Goal: Task Accomplishment & Management: Manage account settings

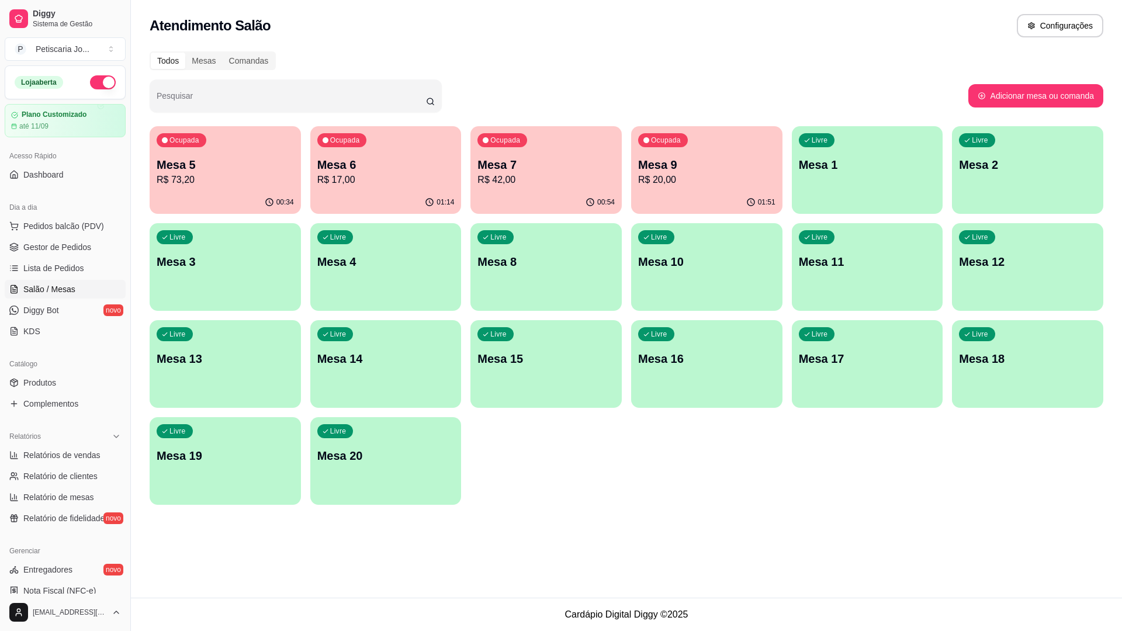
click at [529, 143] on div "Ocupada Mesa 7 R$ 42,00" at bounding box center [545, 158] width 151 height 65
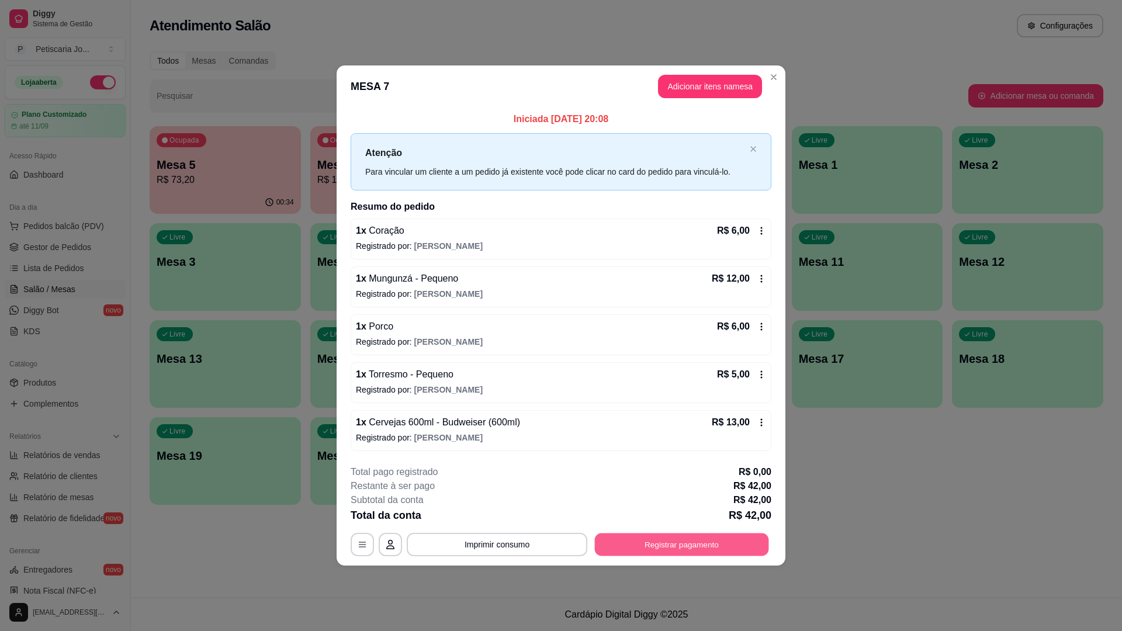
click at [686, 547] on button "Registrar pagamento" at bounding box center [682, 544] width 174 height 23
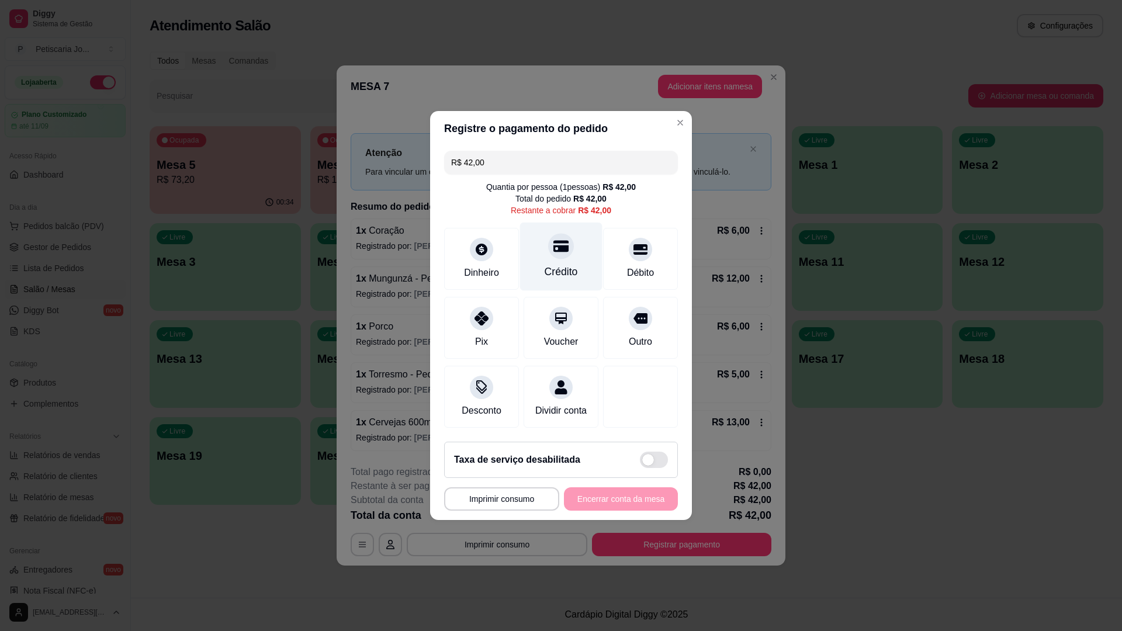
click at [570, 236] on div "Crédito" at bounding box center [561, 257] width 82 height 68
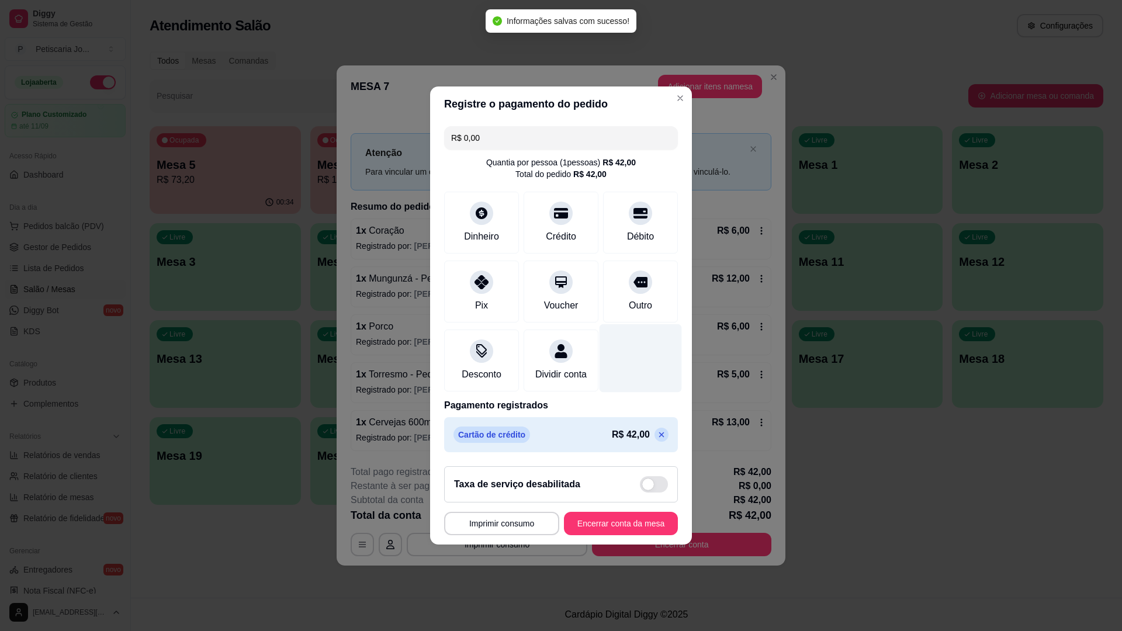
type input "R$ 0,00"
click at [613, 535] on button "Encerrar conta da mesa" at bounding box center [621, 523] width 110 height 23
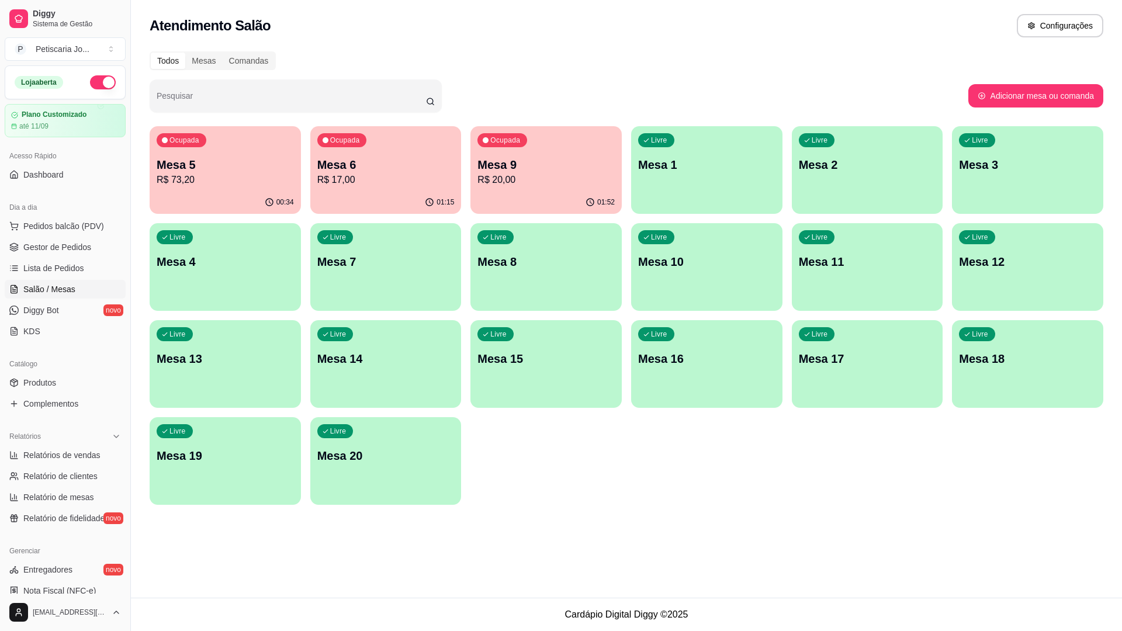
click at [195, 163] on p "Mesa 5" at bounding box center [225, 165] width 137 height 16
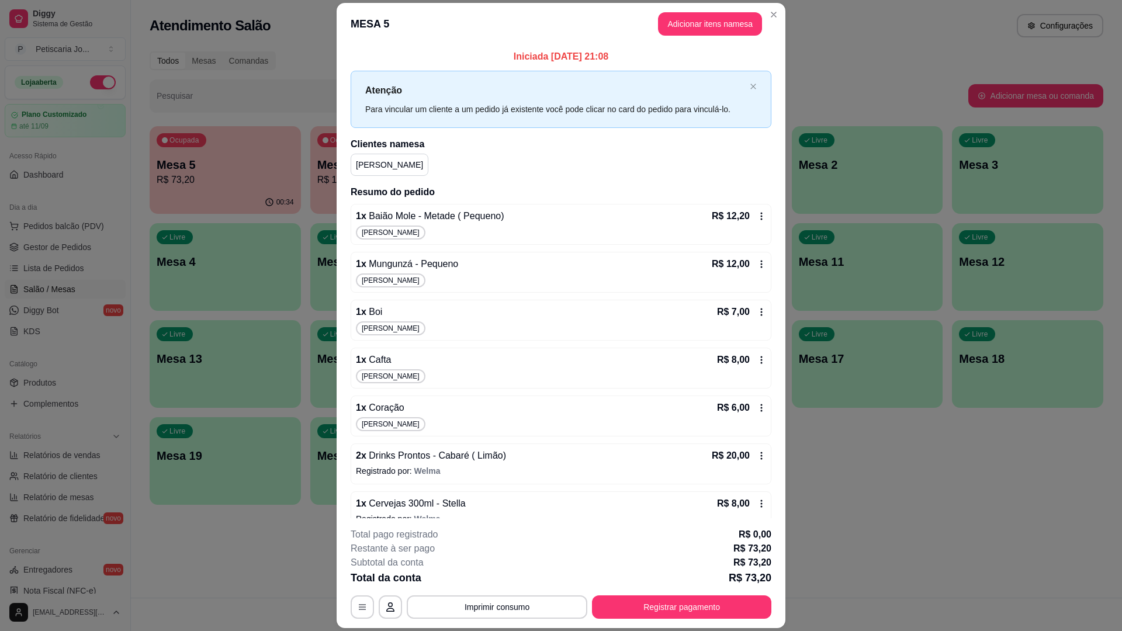
click at [714, 594] on div "**********" at bounding box center [561, 573] width 421 height 91
click at [699, 599] on button "Registrar pagamento" at bounding box center [681, 606] width 179 height 23
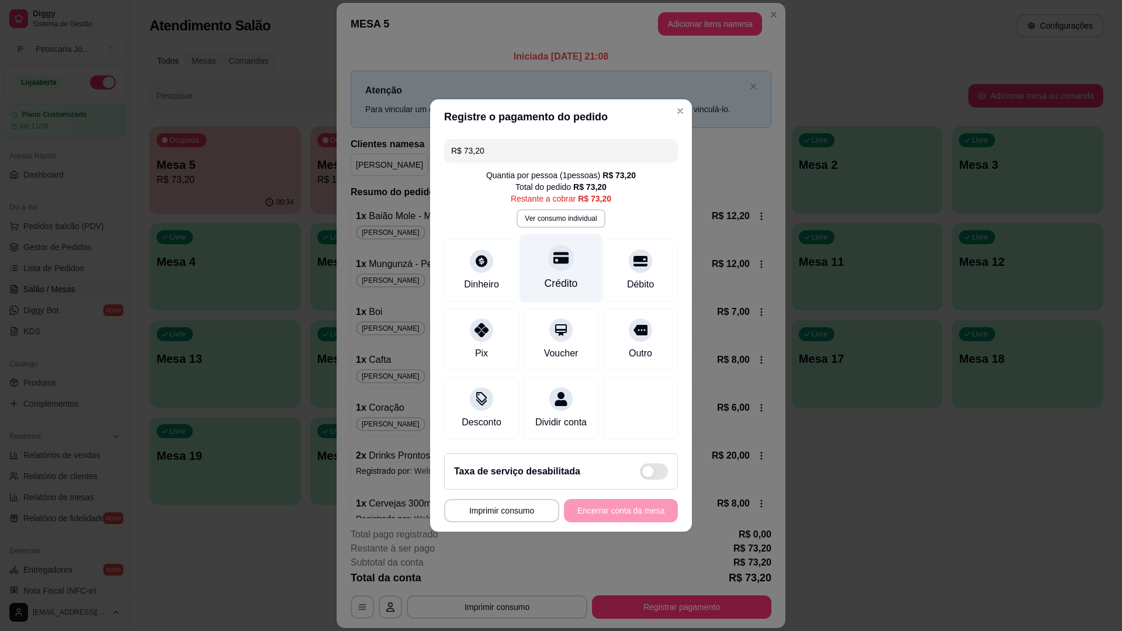
click at [554, 252] on icon at bounding box center [560, 258] width 15 height 12
type input "R$ 0,00"
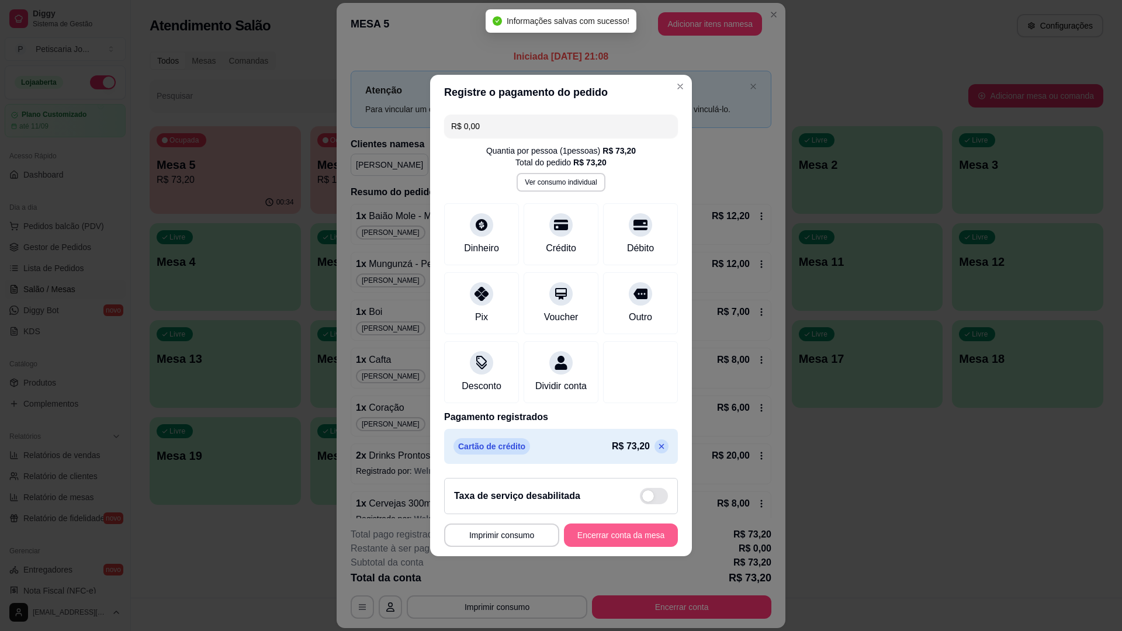
click at [613, 536] on button "Encerrar conta da mesa" at bounding box center [621, 535] width 114 height 23
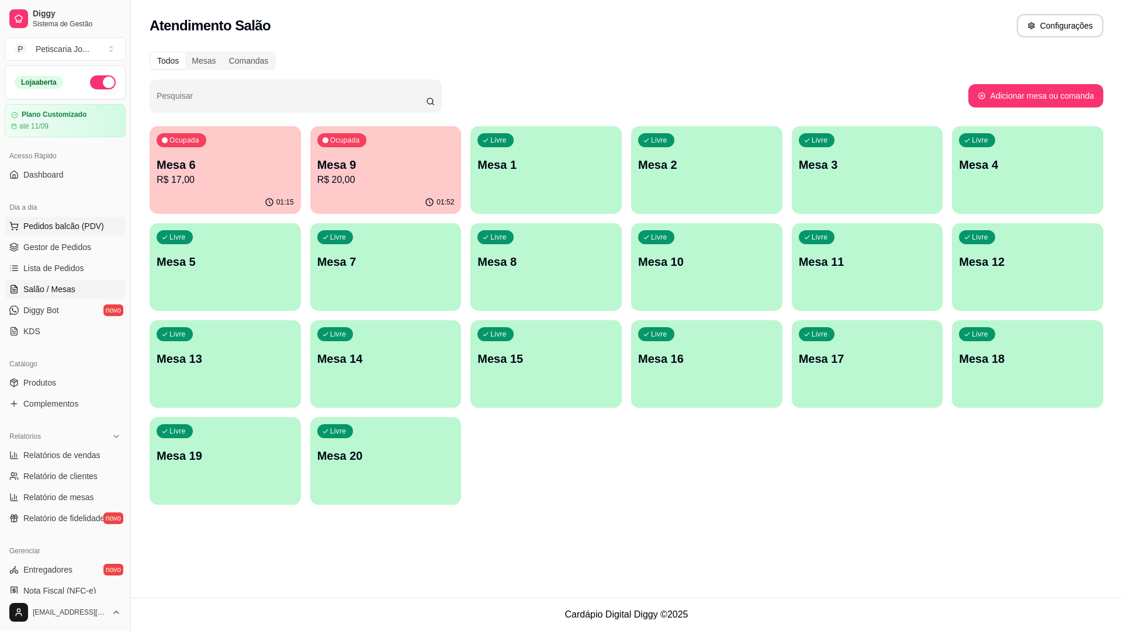
click at [48, 224] on span "Pedidos balcão (PDV)" at bounding box center [63, 226] width 81 height 12
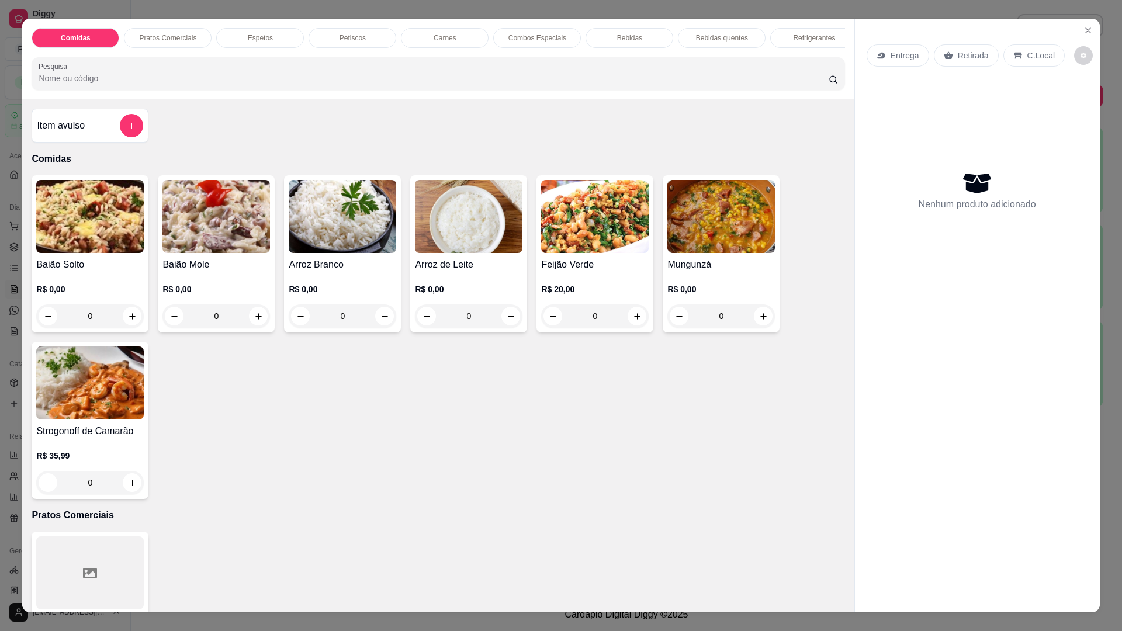
scroll to position [58, 0]
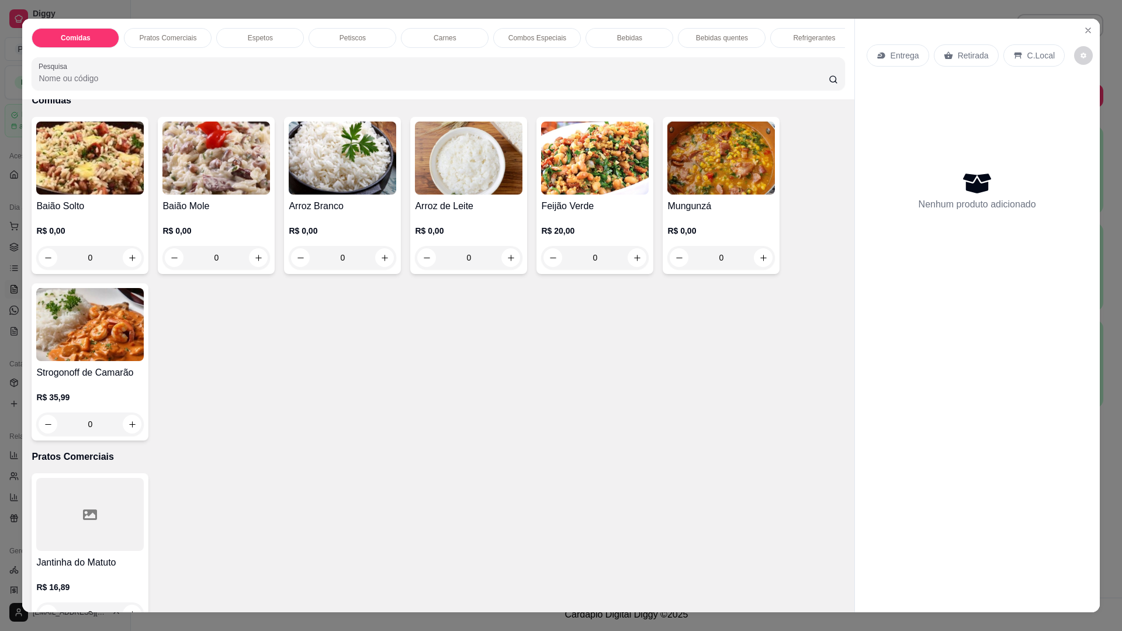
click at [601, 191] on img at bounding box center [595, 158] width 108 height 73
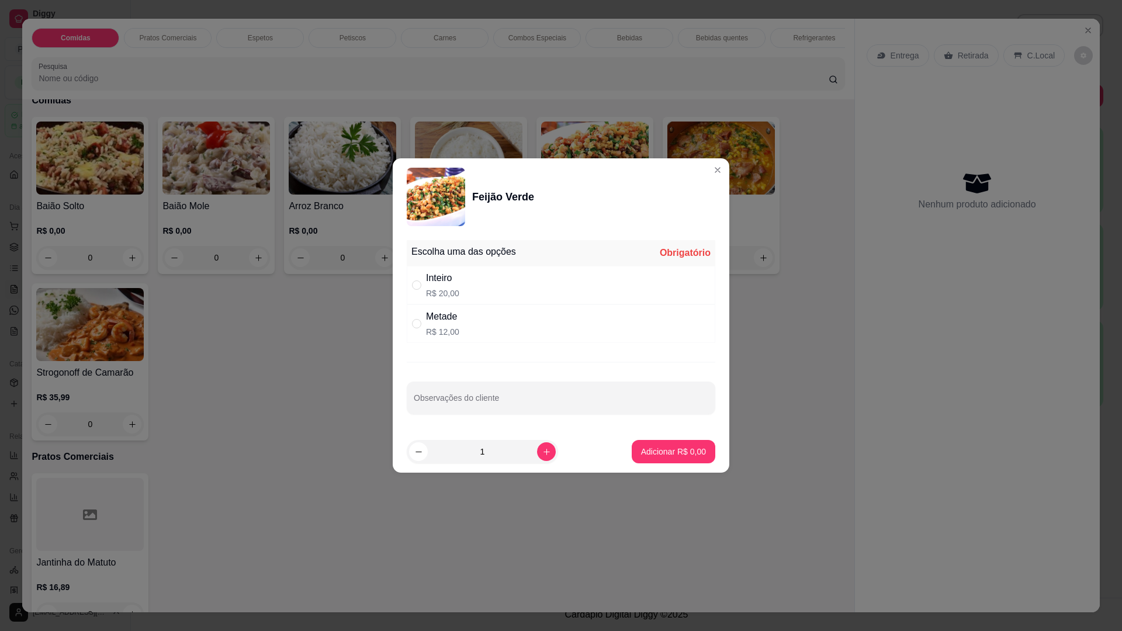
click at [448, 320] on div "Metade" at bounding box center [442, 317] width 33 height 14
radio input "true"
click at [651, 453] on p "Adicionar R$ 12,00" at bounding box center [671, 452] width 70 height 12
type input "1"
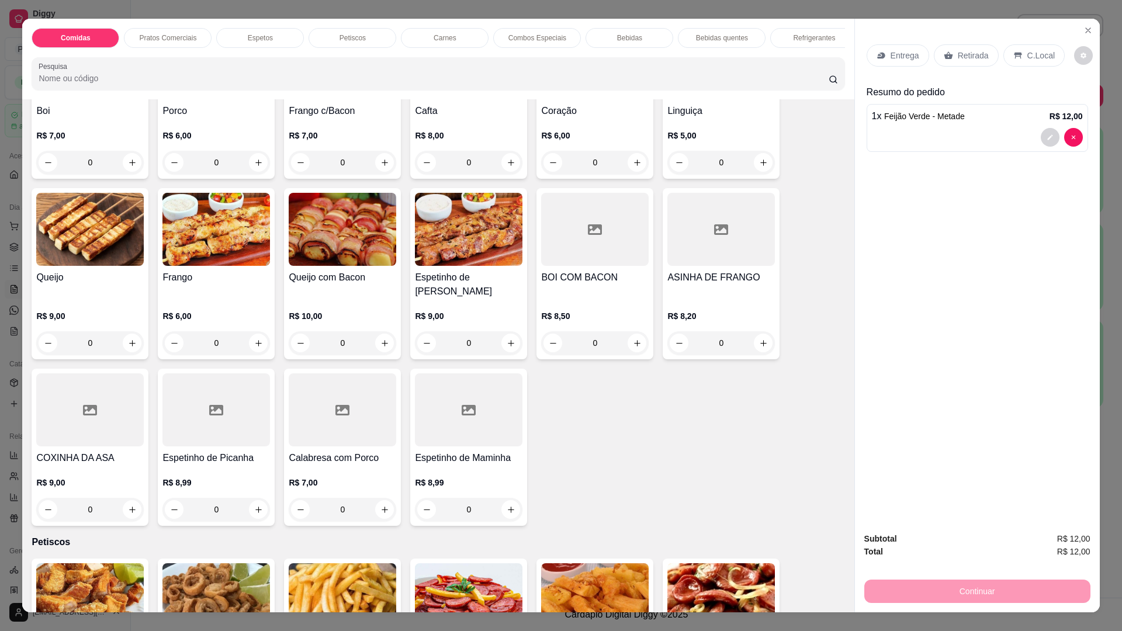
scroll to position [935, 0]
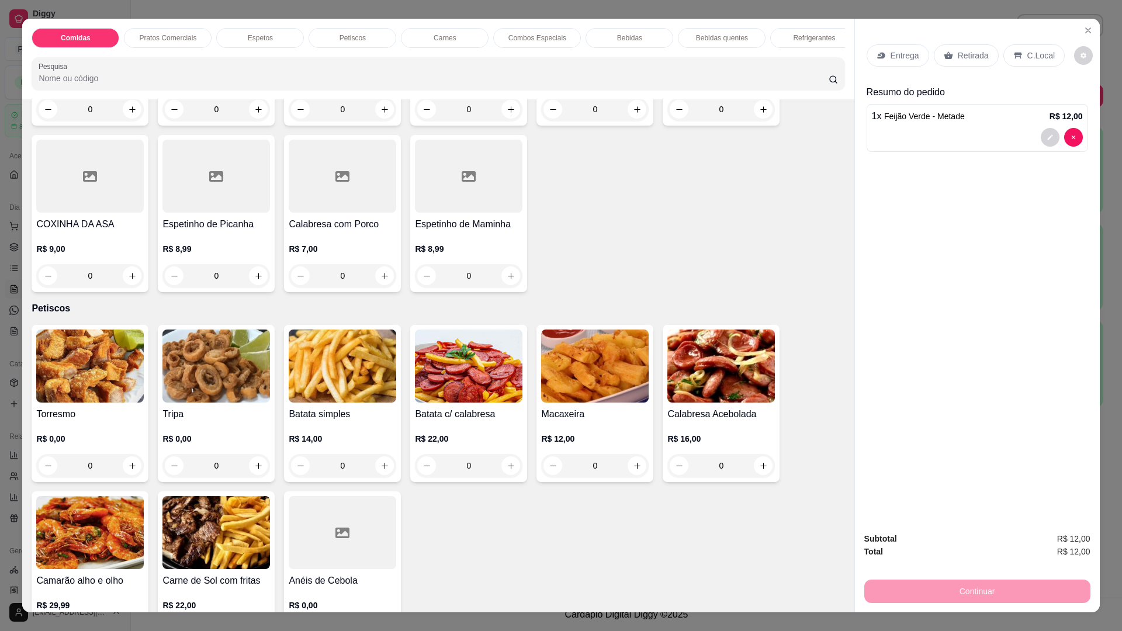
click at [60, 341] on img at bounding box center [90, 366] width 108 height 73
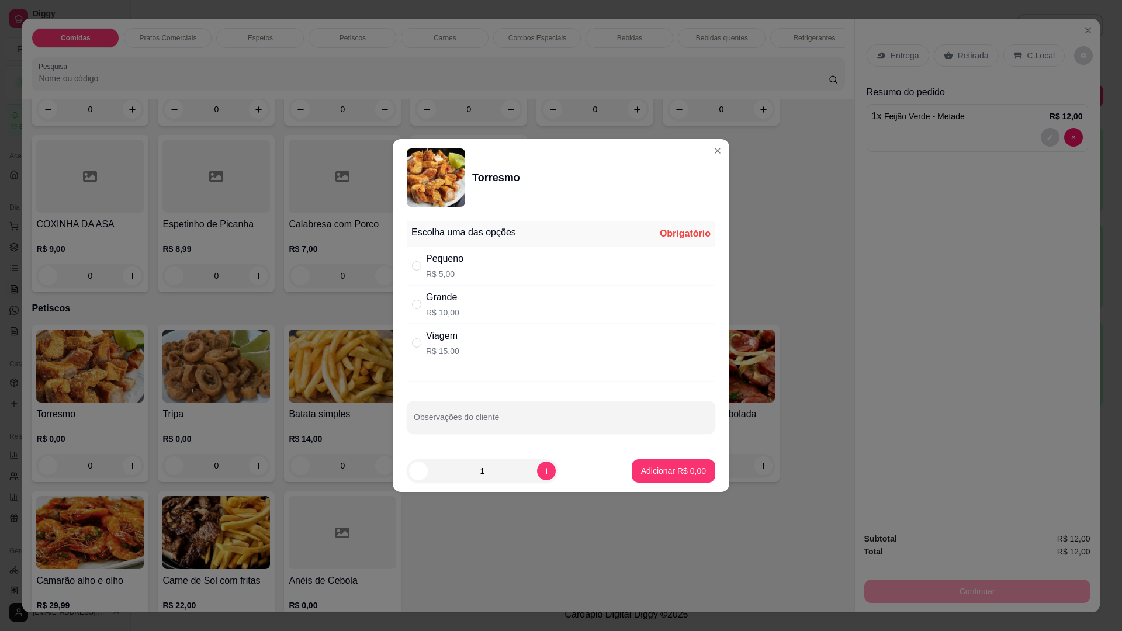
click at [444, 301] on div "Grande" at bounding box center [442, 297] width 33 height 14
click at [430, 307] on p "R$ 10,00" at bounding box center [442, 313] width 33 height 12
radio input "false"
click at [446, 349] on p "R$ 15,00" at bounding box center [442, 351] width 33 height 12
radio input "true"
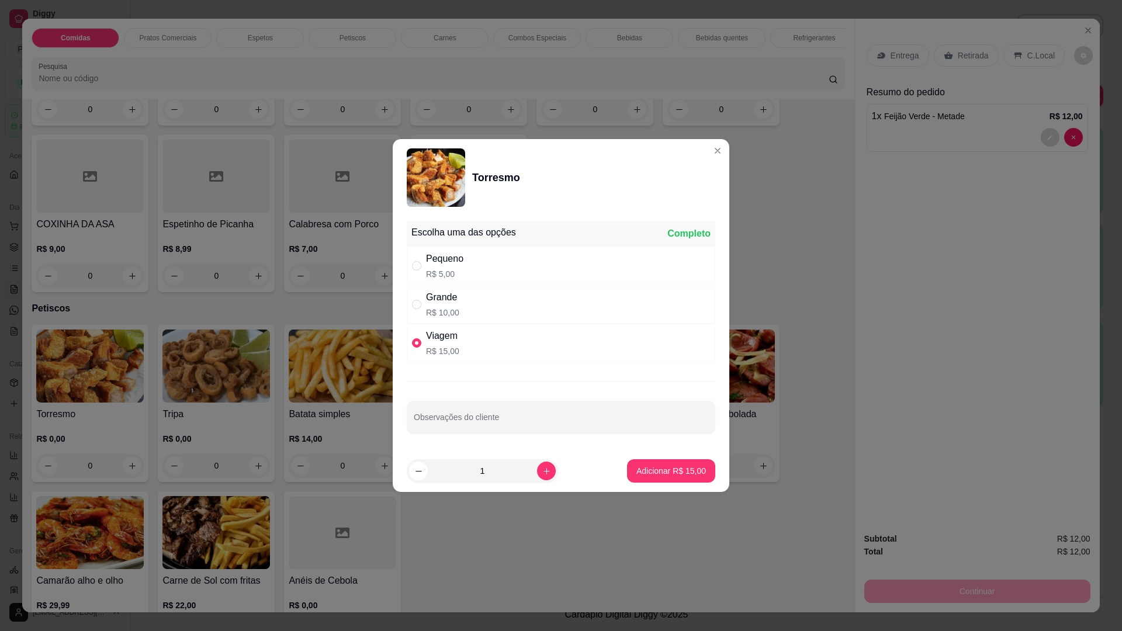
click at [436, 316] on p "R$ 10,00" at bounding box center [442, 313] width 33 height 12
radio input "true"
radio input "false"
click at [653, 469] on p "Adicionar R$ 10,00" at bounding box center [672, 470] width 68 height 11
type input "1"
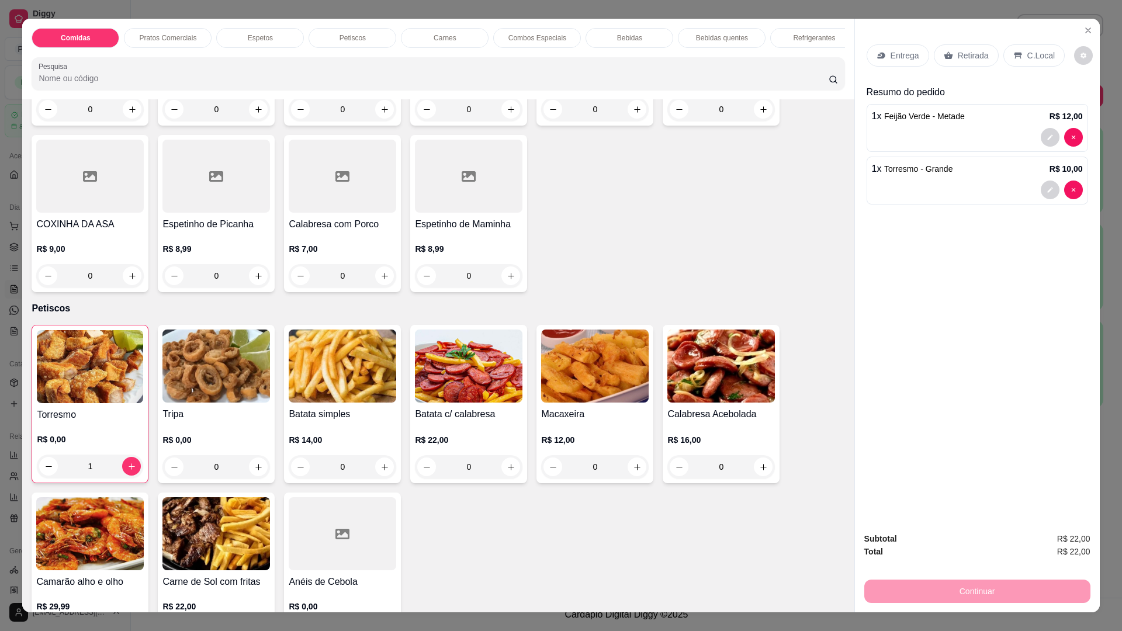
scroll to position [1169, 0]
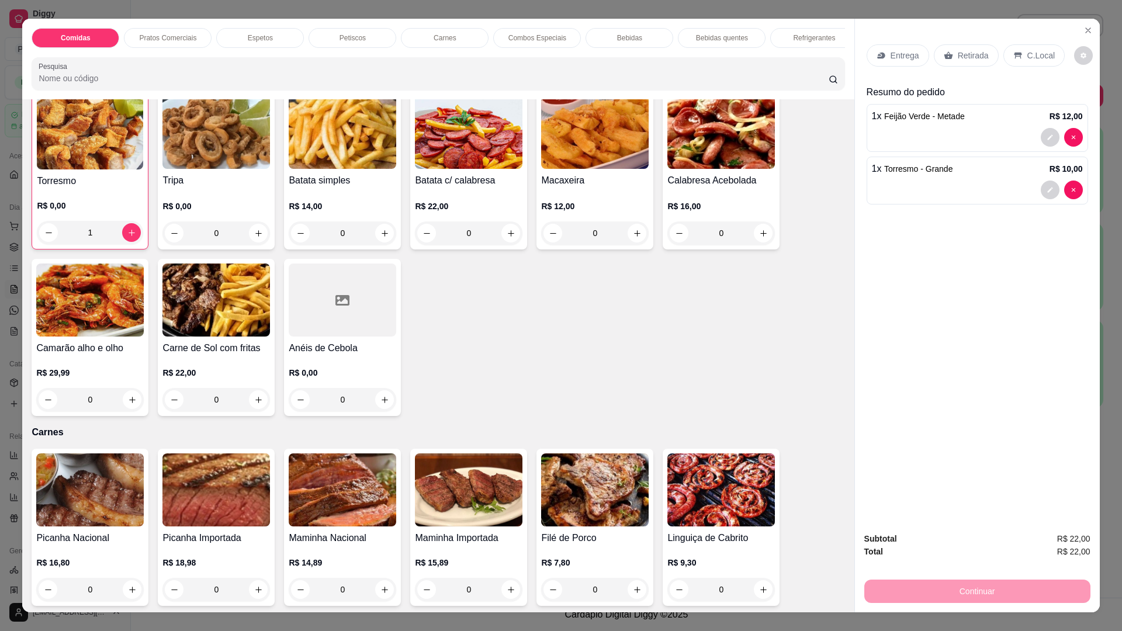
click at [559, 149] on img at bounding box center [595, 132] width 108 height 73
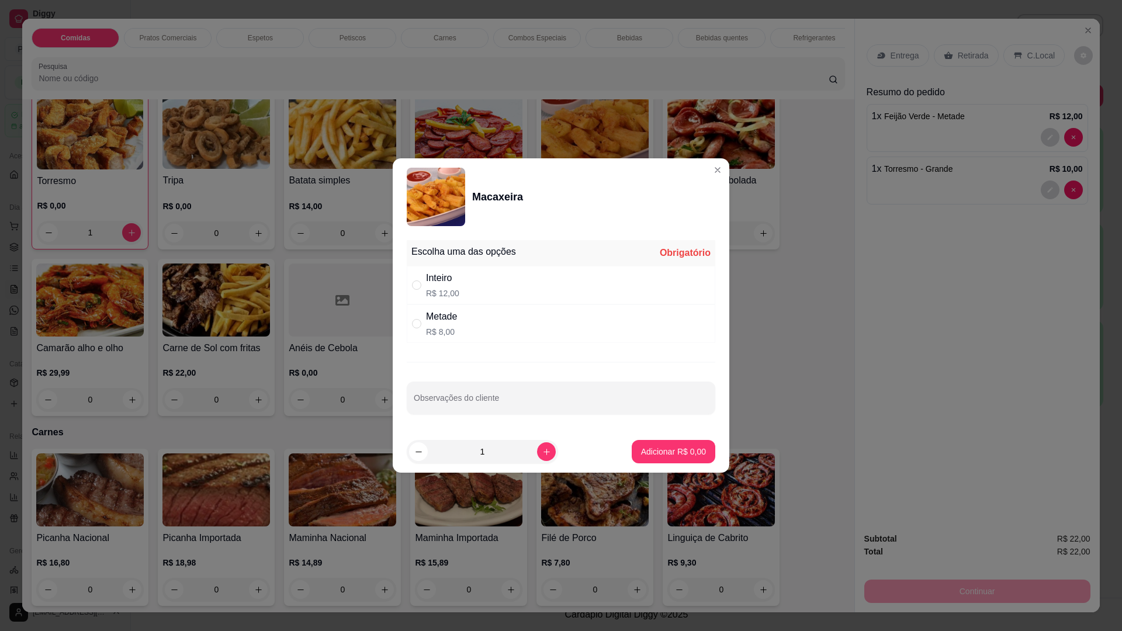
click at [457, 288] on div "Inteiro R$ 12,00" at bounding box center [561, 285] width 309 height 39
radio input "true"
click at [673, 448] on p "Adicionar R$ 12,00" at bounding box center [671, 452] width 70 height 12
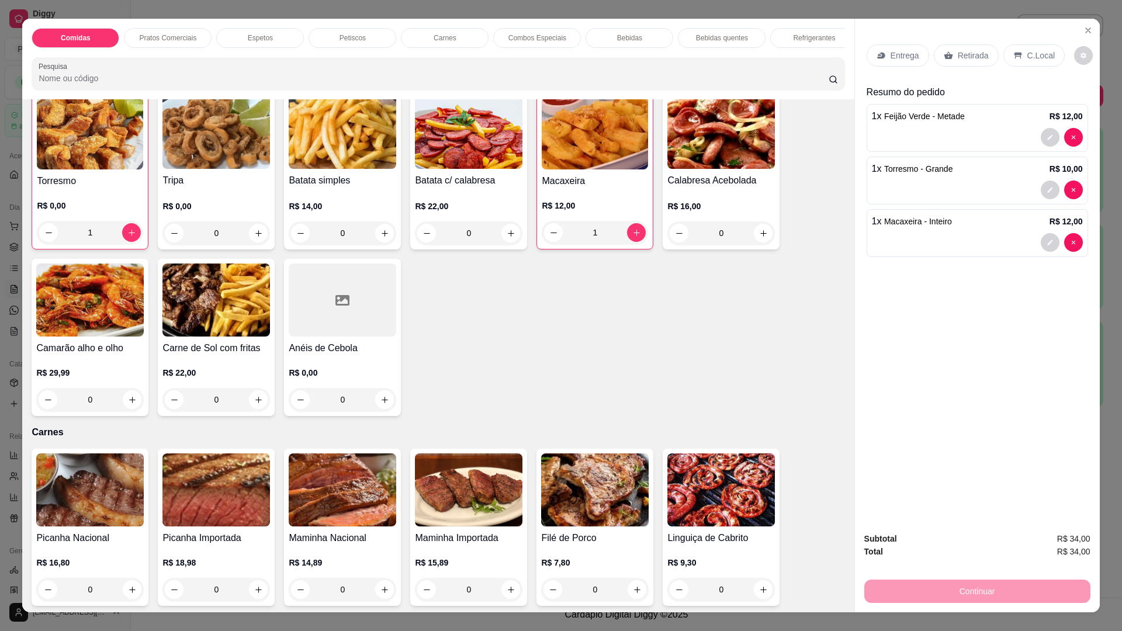
type input "1"
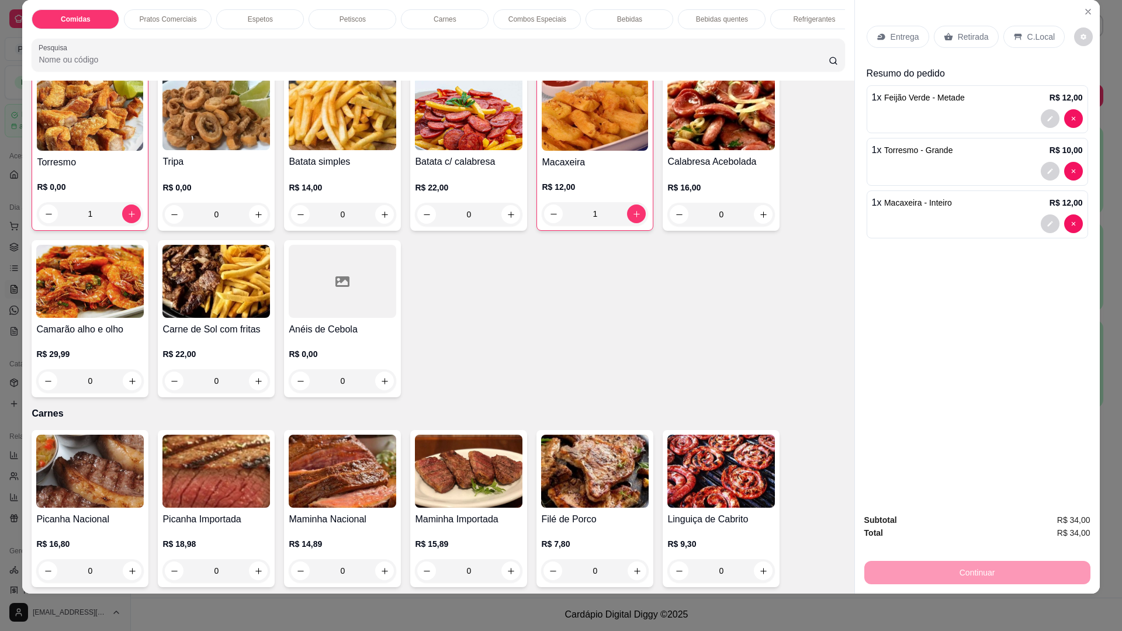
click at [973, 37] on p "Retirada" at bounding box center [973, 37] width 31 height 12
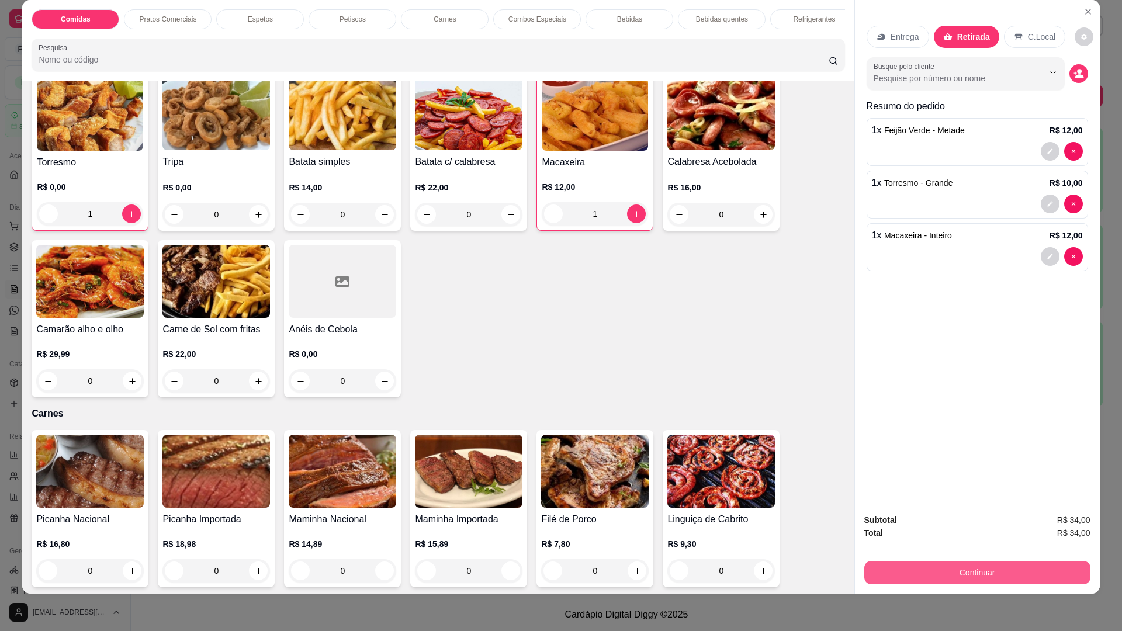
click at [925, 579] on button "Continuar" at bounding box center [977, 572] width 226 height 23
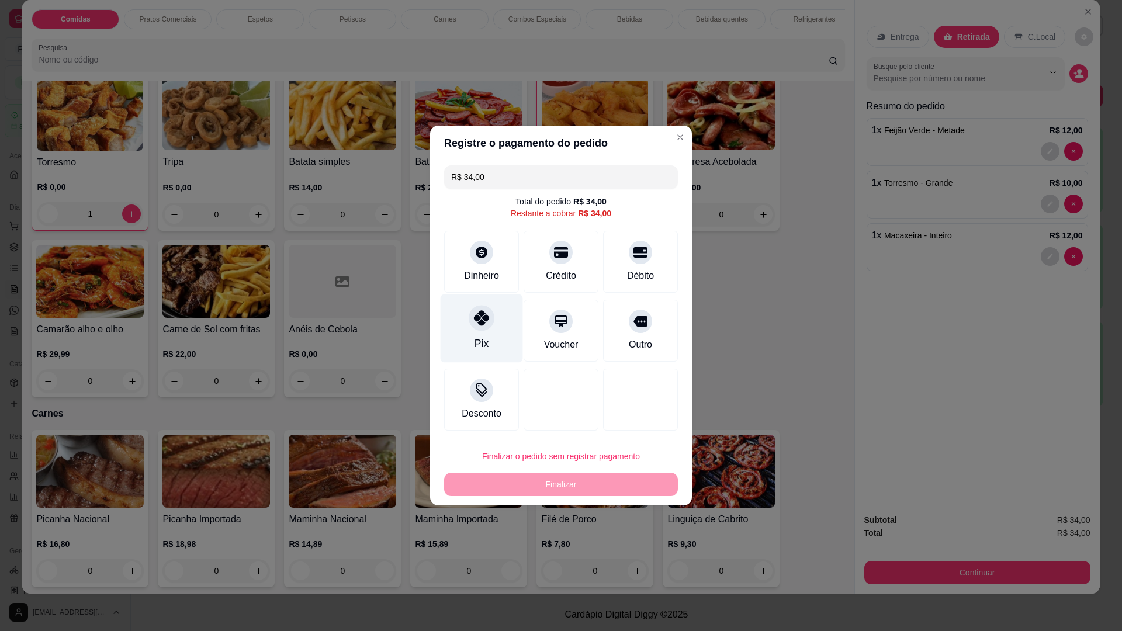
click at [466, 314] on div "Pix" at bounding box center [482, 329] width 82 height 68
type input "R$ 0,00"
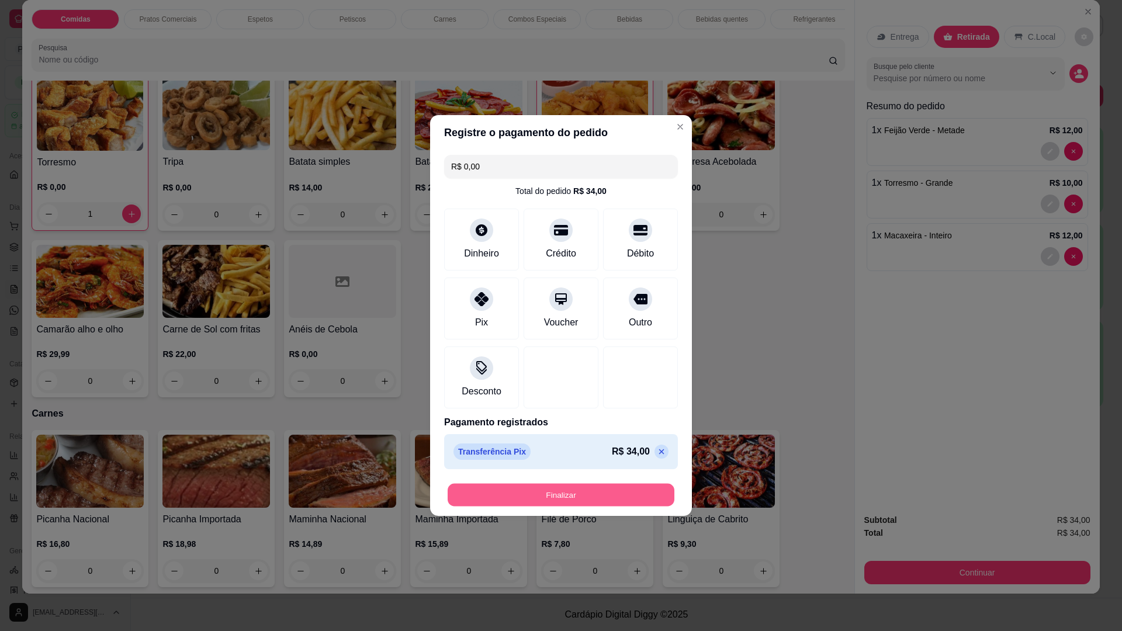
click at [562, 485] on button "Finalizar" at bounding box center [561, 495] width 227 height 23
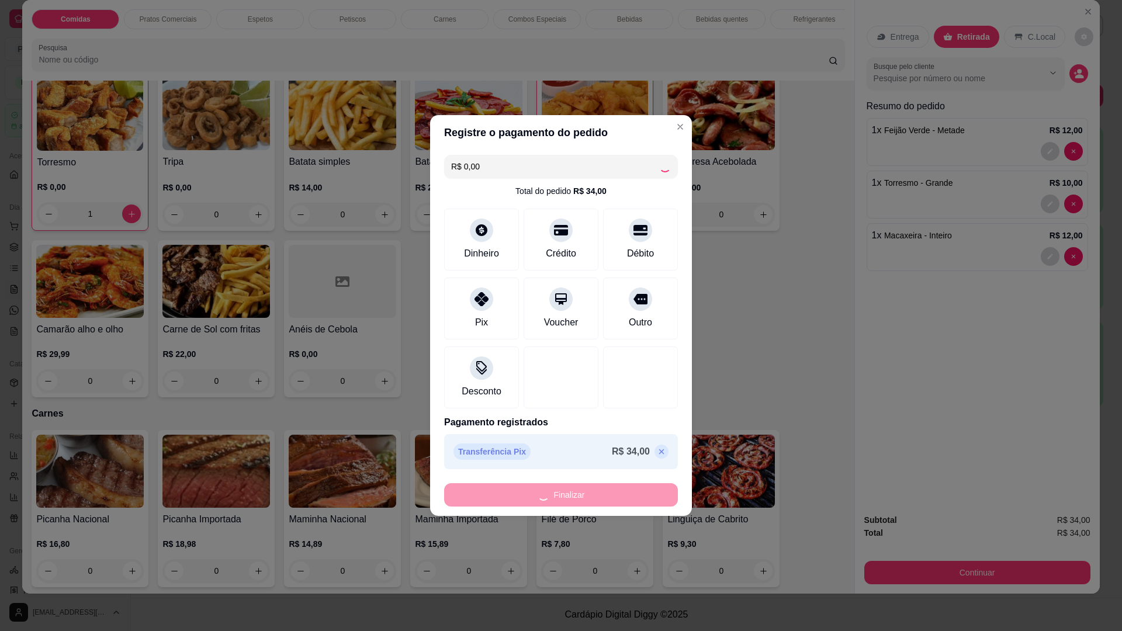
type input "0"
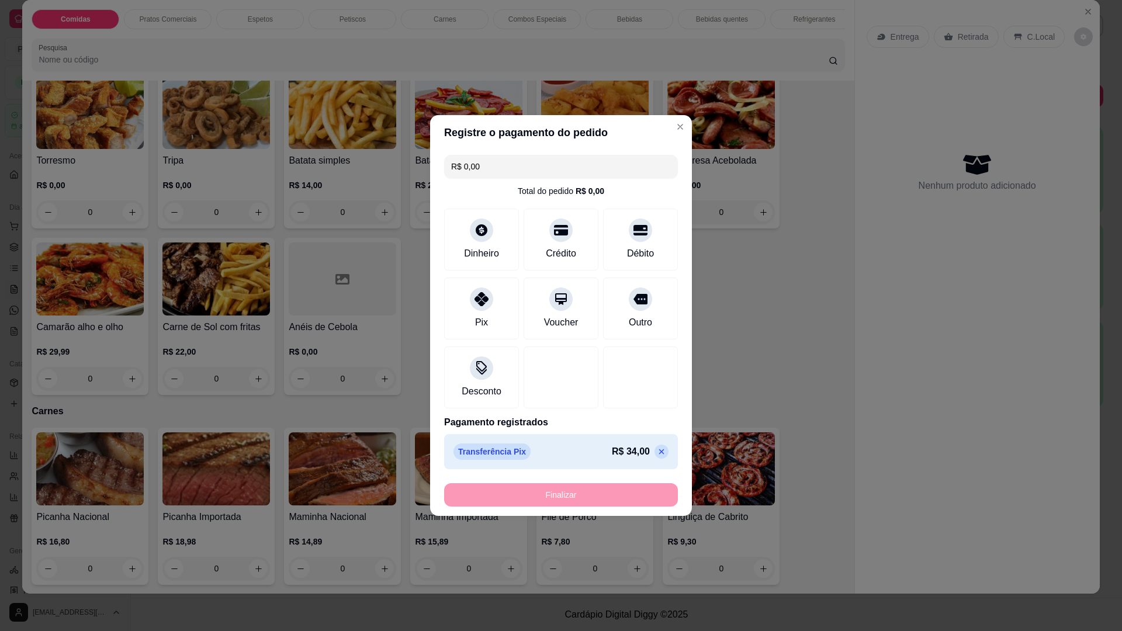
type input "-R$ 34,00"
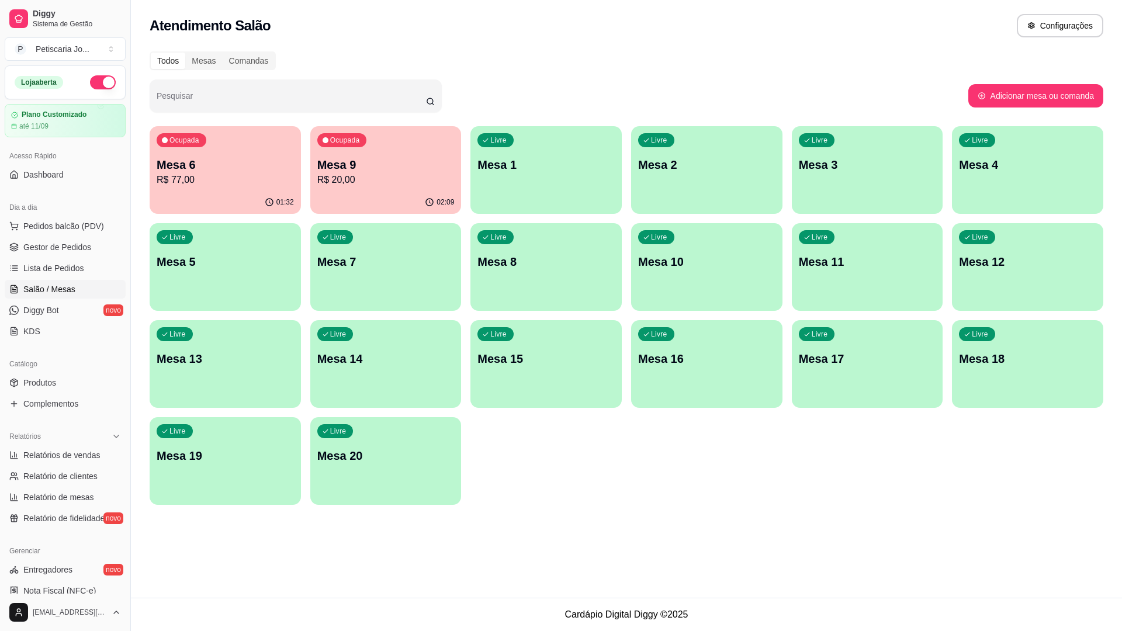
click at [168, 174] on p "R$ 77,00" at bounding box center [225, 180] width 137 height 14
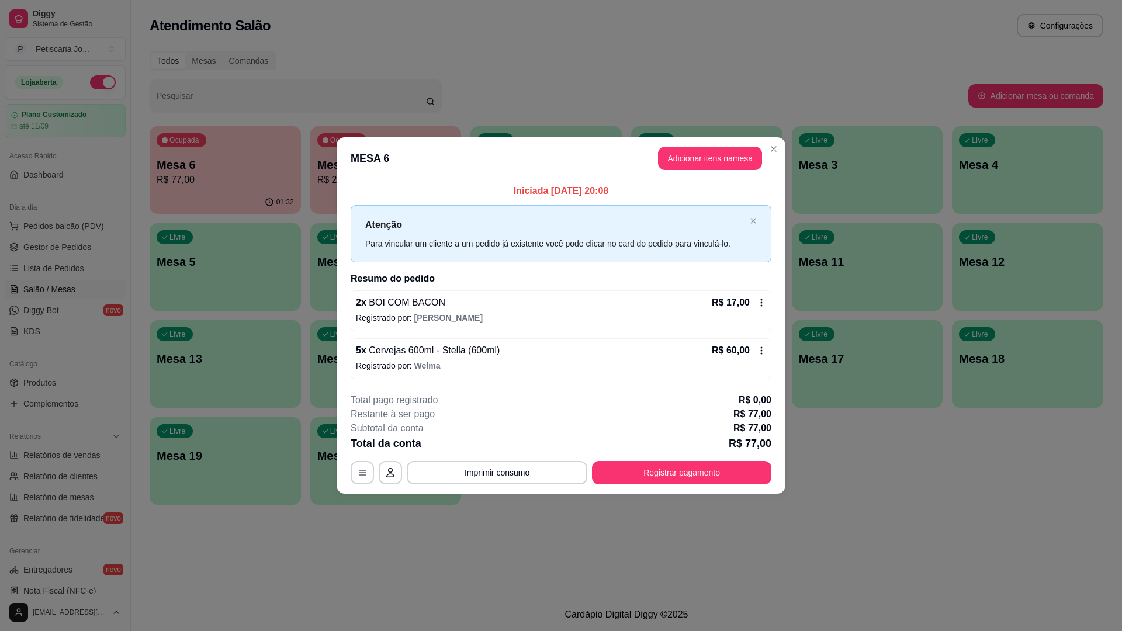
click at [670, 484] on footer "**********" at bounding box center [561, 439] width 449 height 110
click at [670, 478] on button "Registrar pagamento" at bounding box center [682, 472] width 174 height 23
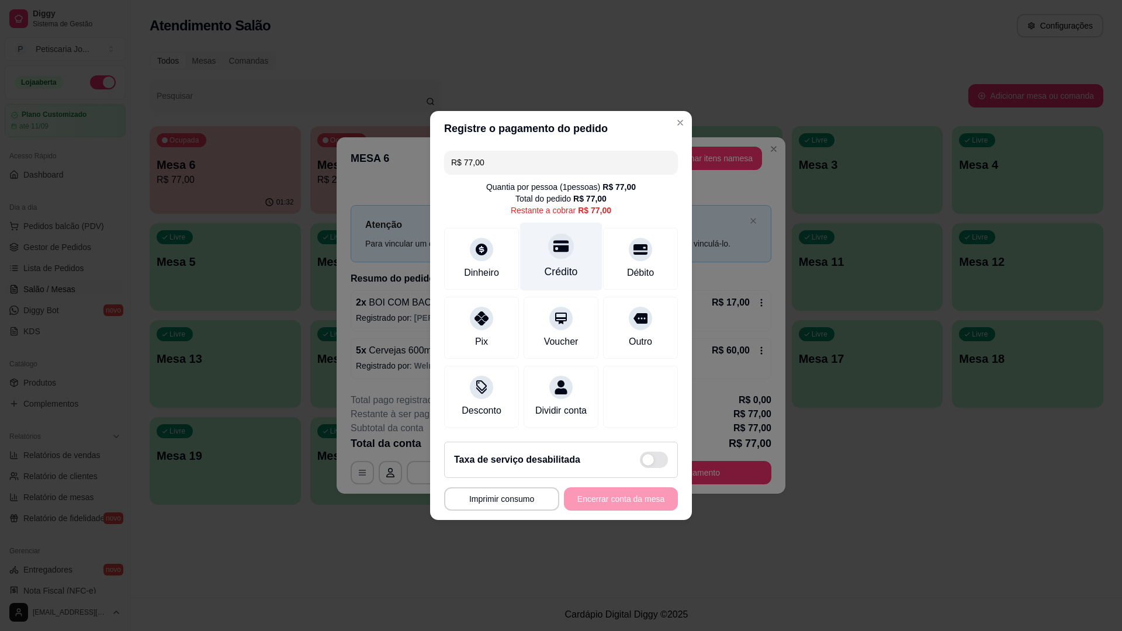
click at [555, 264] on div "Crédito" at bounding box center [561, 271] width 33 height 15
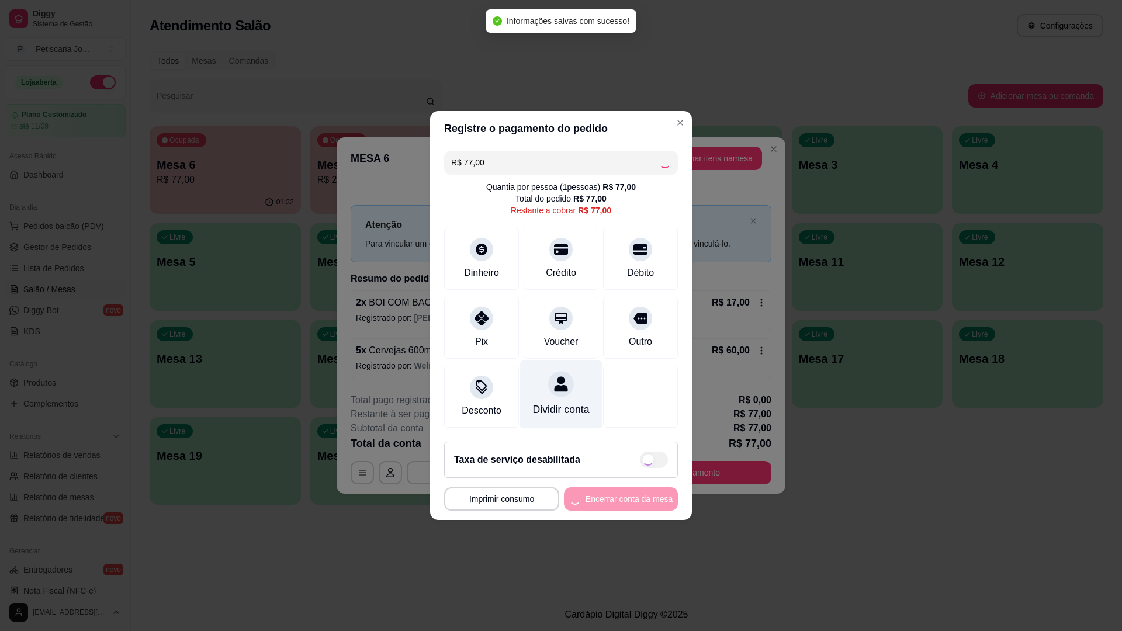
type input "R$ 0,00"
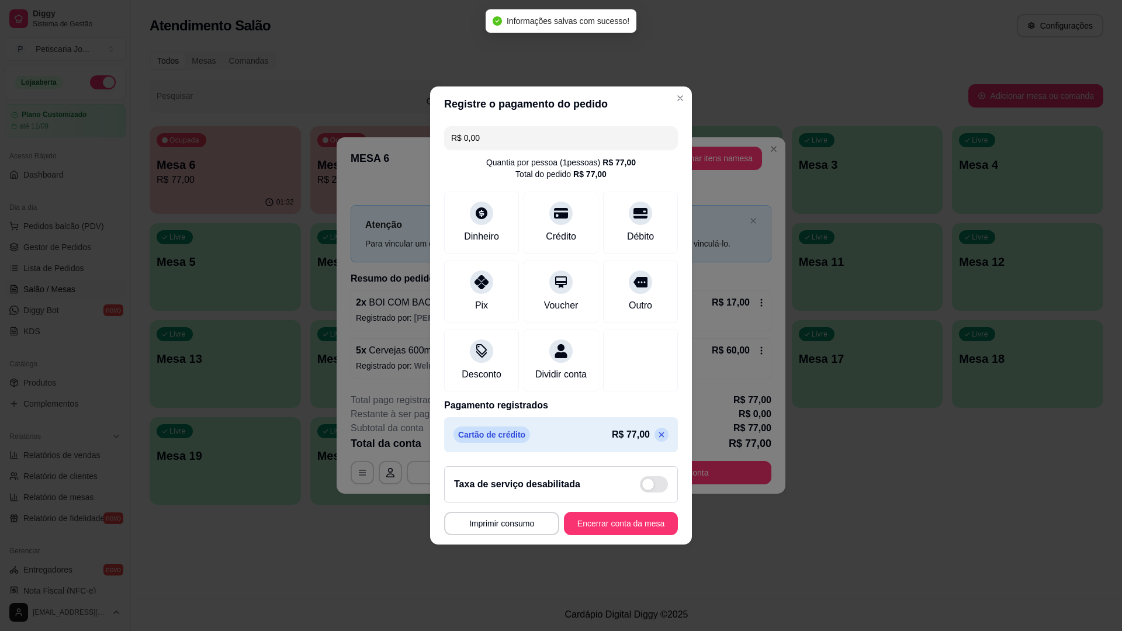
click at [610, 520] on footer "**********" at bounding box center [561, 501] width 262 height 88
click at [607, 525] on button "Encerrar conta da mesa" at bounding box center [621, 523] width 110 height 23
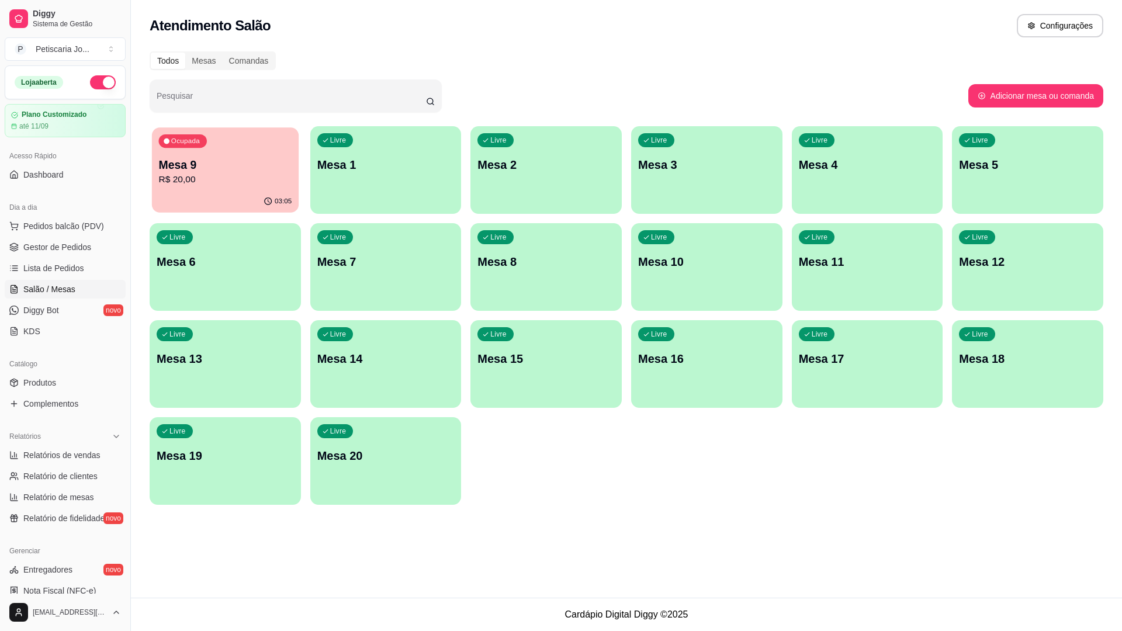
click at [257, 185] on p "R$ 20,00" at bounding box center [225, 179] width 133 height 13
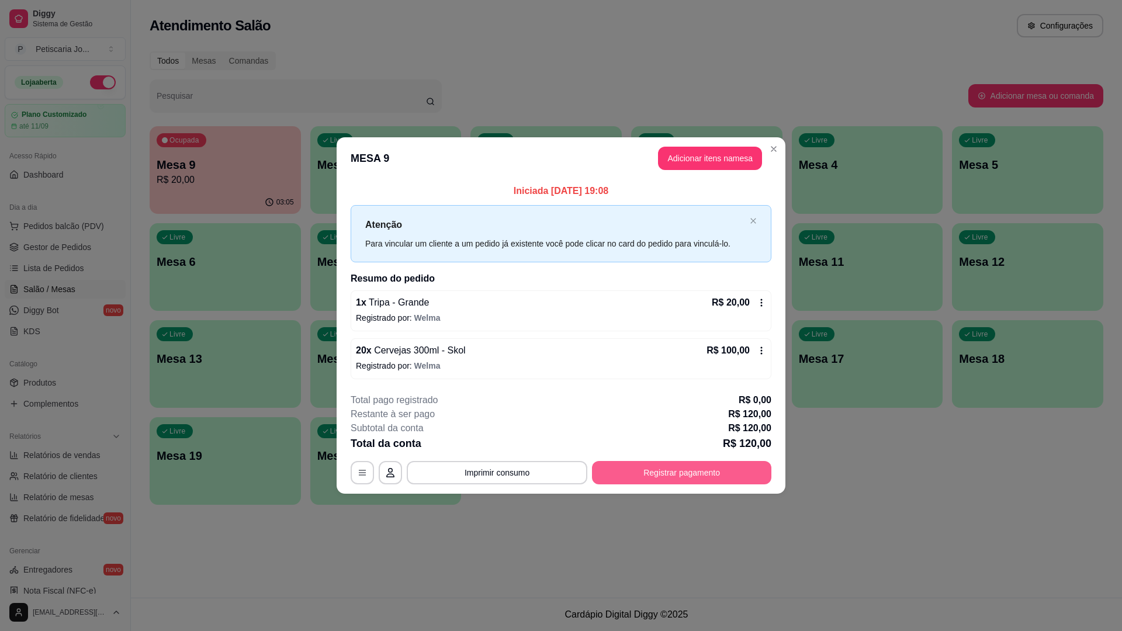
click at [634, 475] on button "Registrar pagamento" at bounding box center [681, 472] width 179 height 23
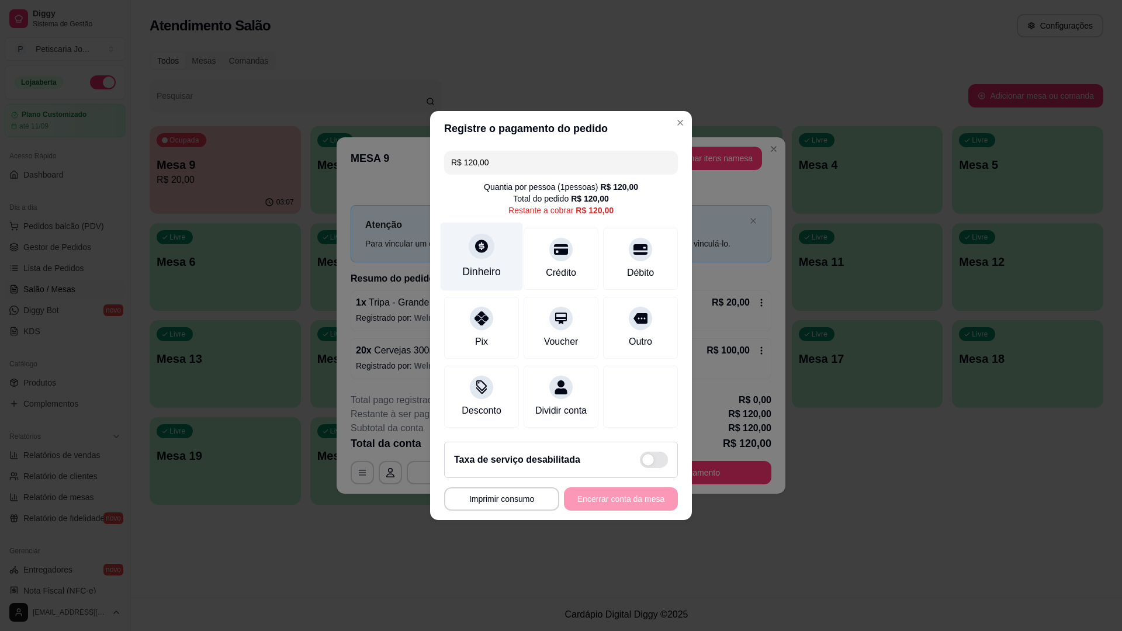
click at [477, 242] on icon at bounding box center [481, 246] width 13 height 13
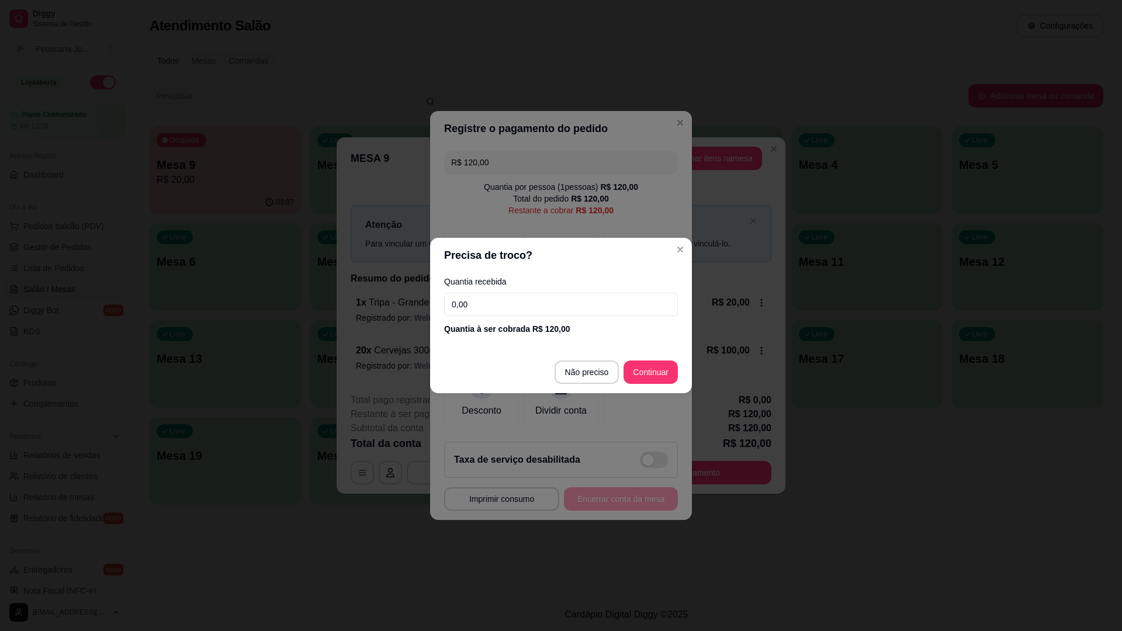
click at [521, 303] on input "0,00" at bounding box center [561, 304] width 234 height 23
type input "60,00"
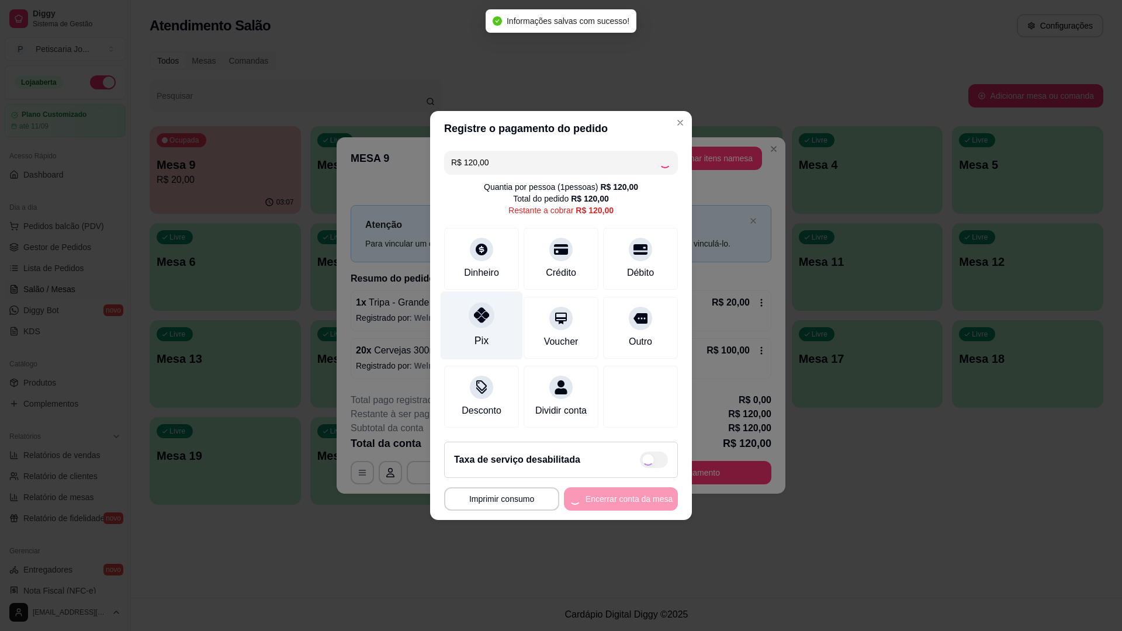
type input "R$ 0,00"
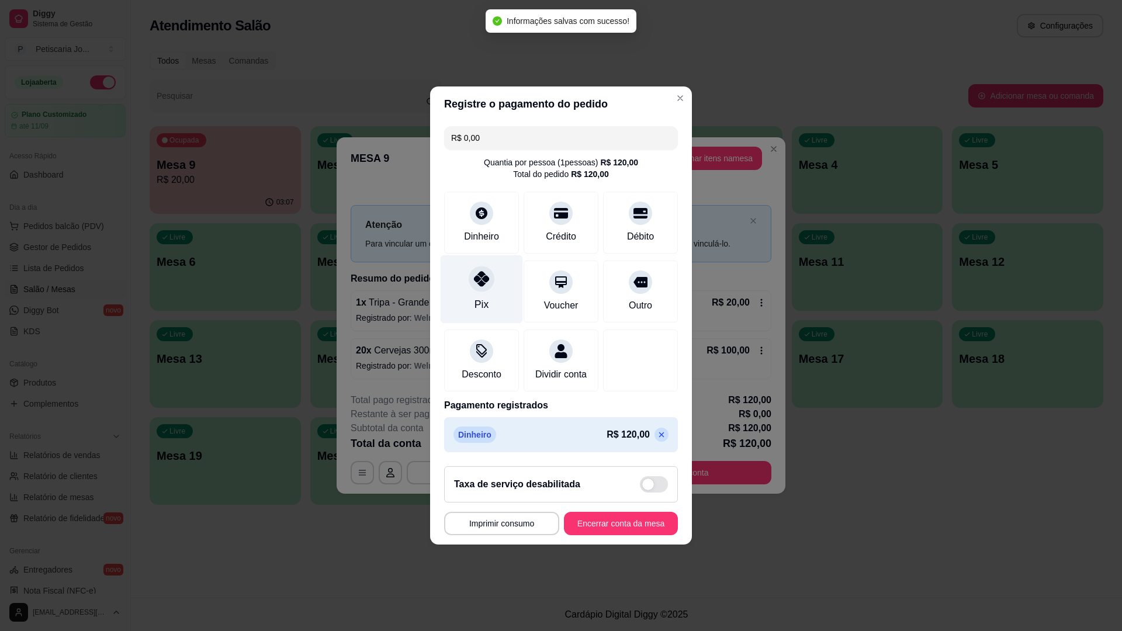
click at [482, 276] on icon at bounding box center [481, 278] width 15 height 15
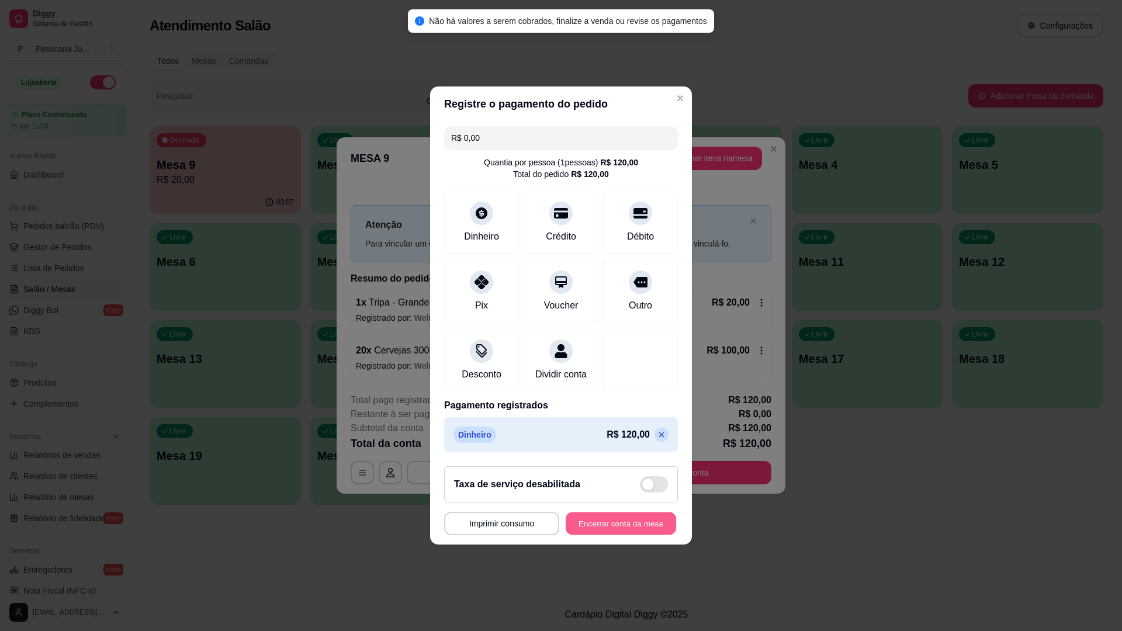
click at [612, 530] on button "Encerrar conta da mesa" at bounding box center [621, 523] width 110 height 23
